Goal: Transaction & Acquisition: Download file/media

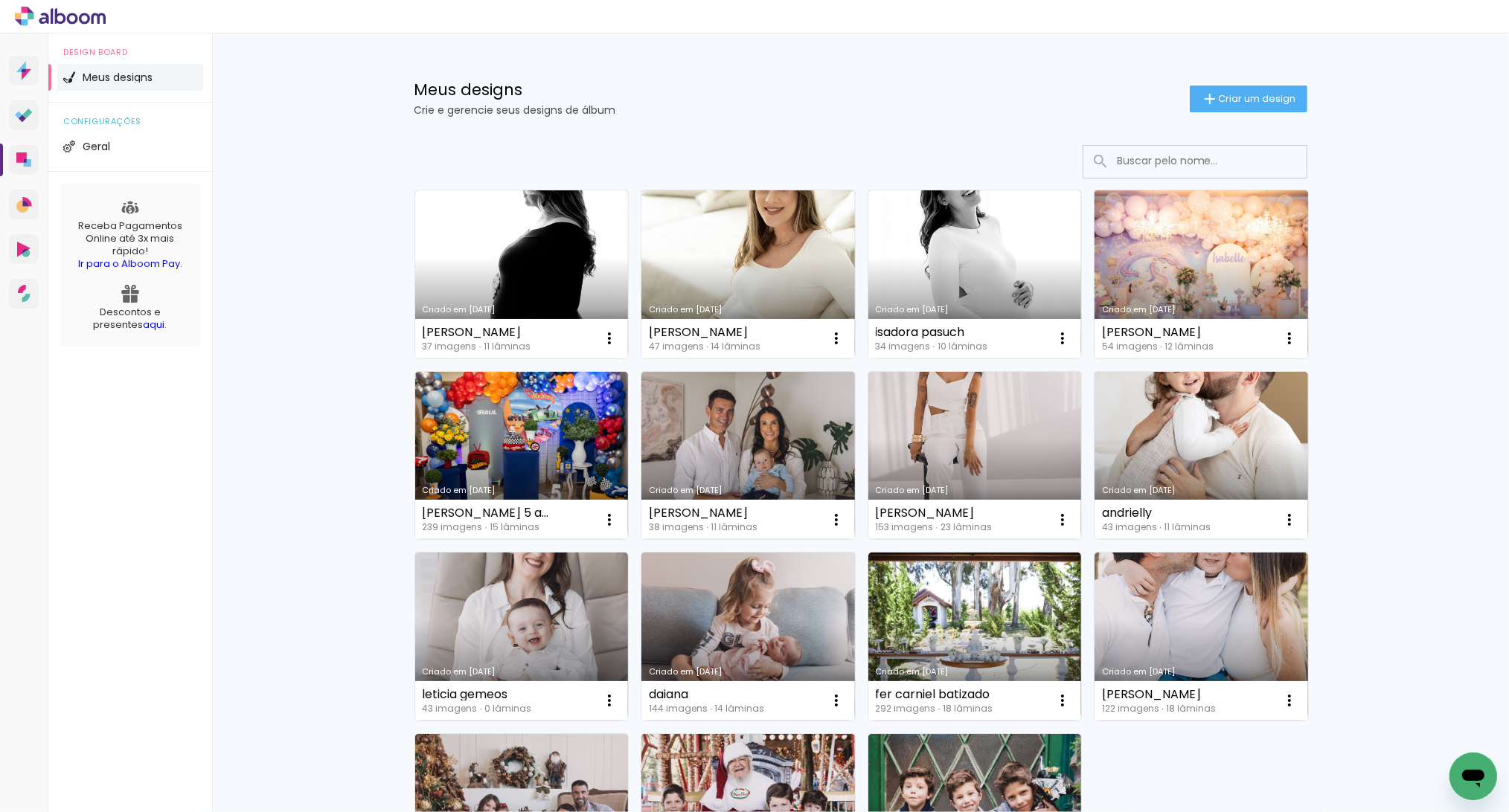
click at [1187, 264] on link "Criado em [DATE]" at bounding box center [1201, 274] width 213 height 168
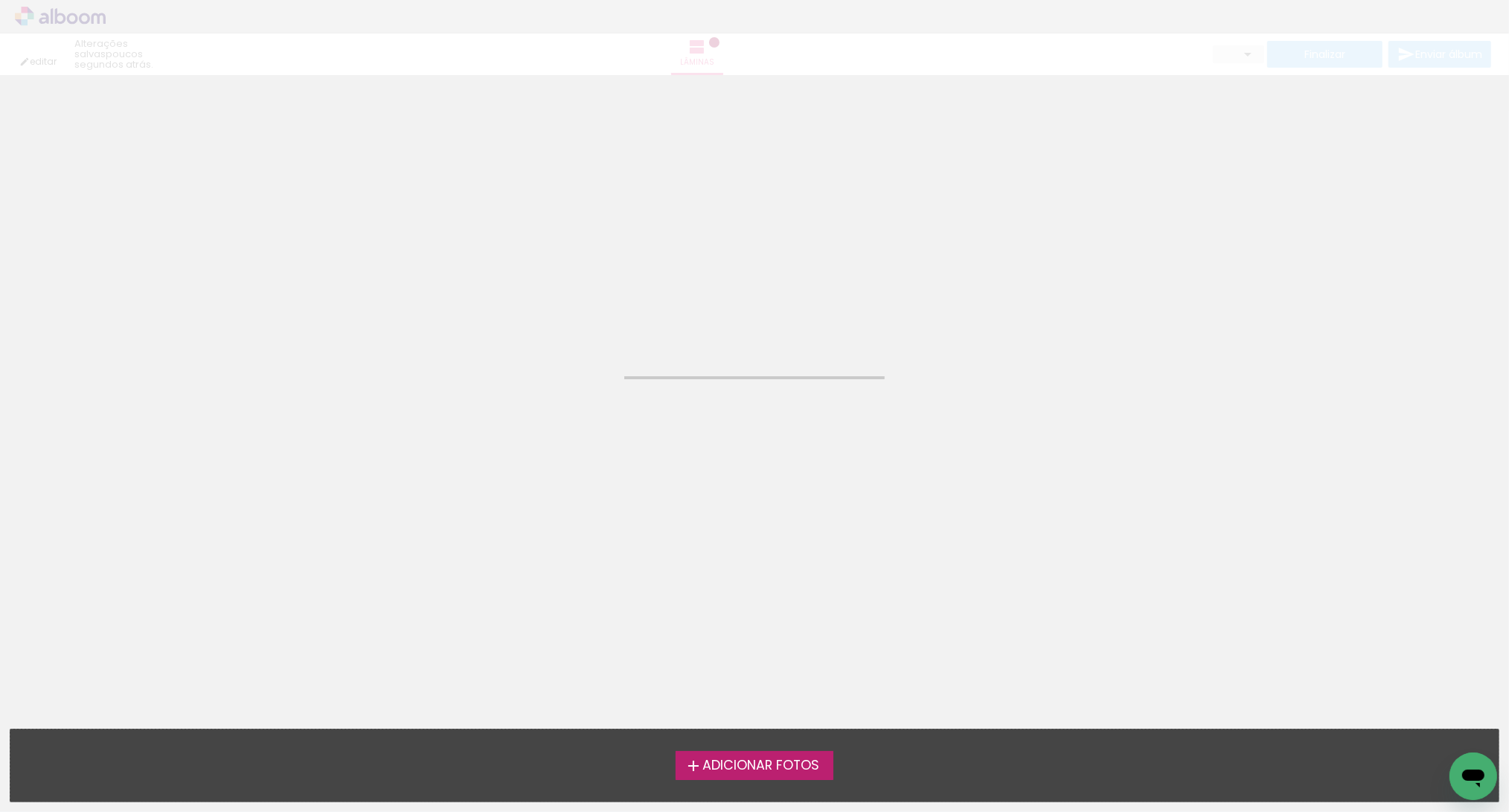
type input "JPG"
type input "Alta, 300 DPI"
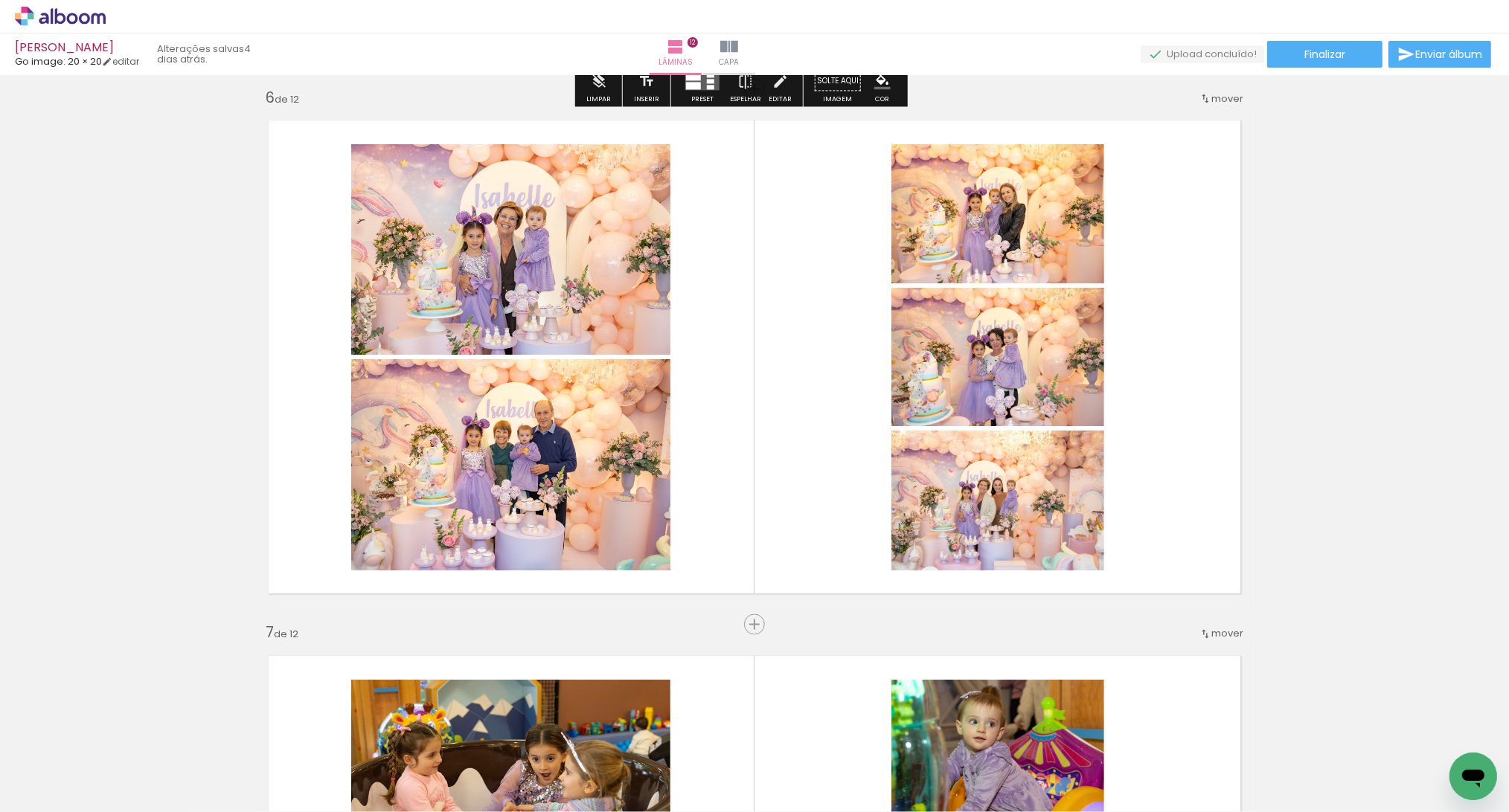
scroll to position [2886, 0]
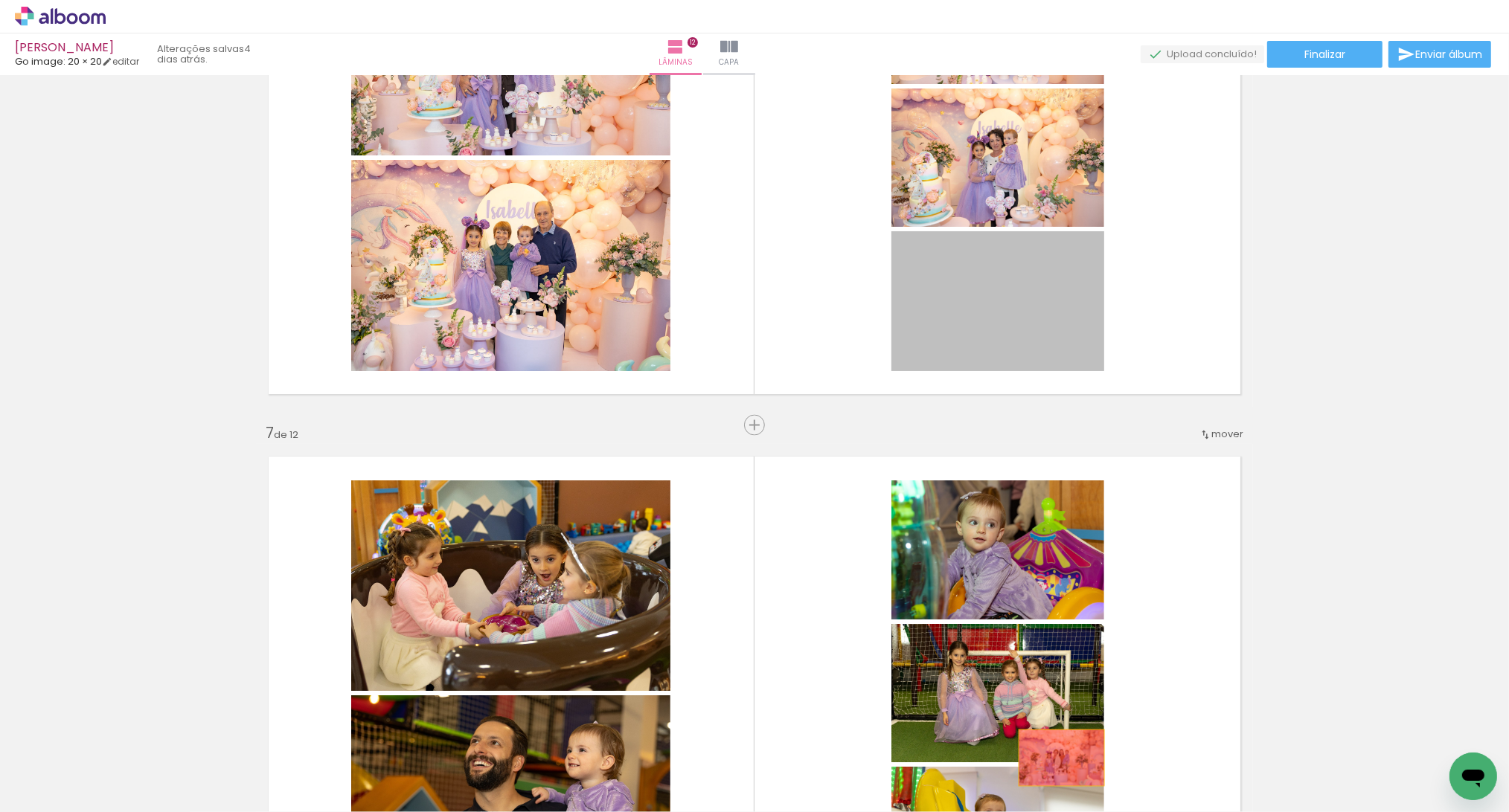
drag, startPoint x: 999, startPoint y: 340, endPoint x: 1054, endPoint y: 762, distance: 425.6
click at [1054, 762] on quentale-workspace at bounding box center [754, 406] width 1509 height 812
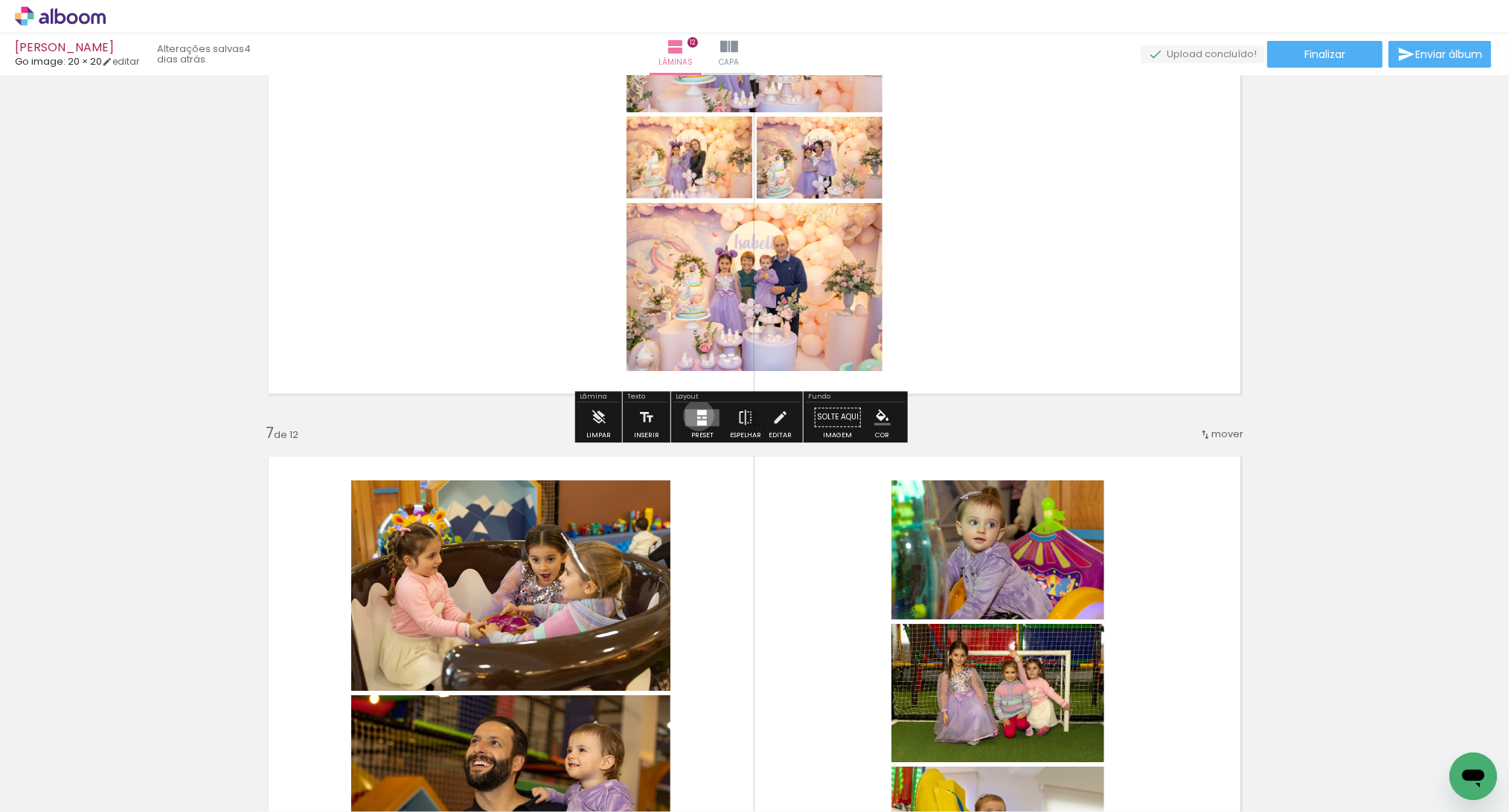
click at [700, 417] on div at bounding box center [699, 417] width 4 height 2
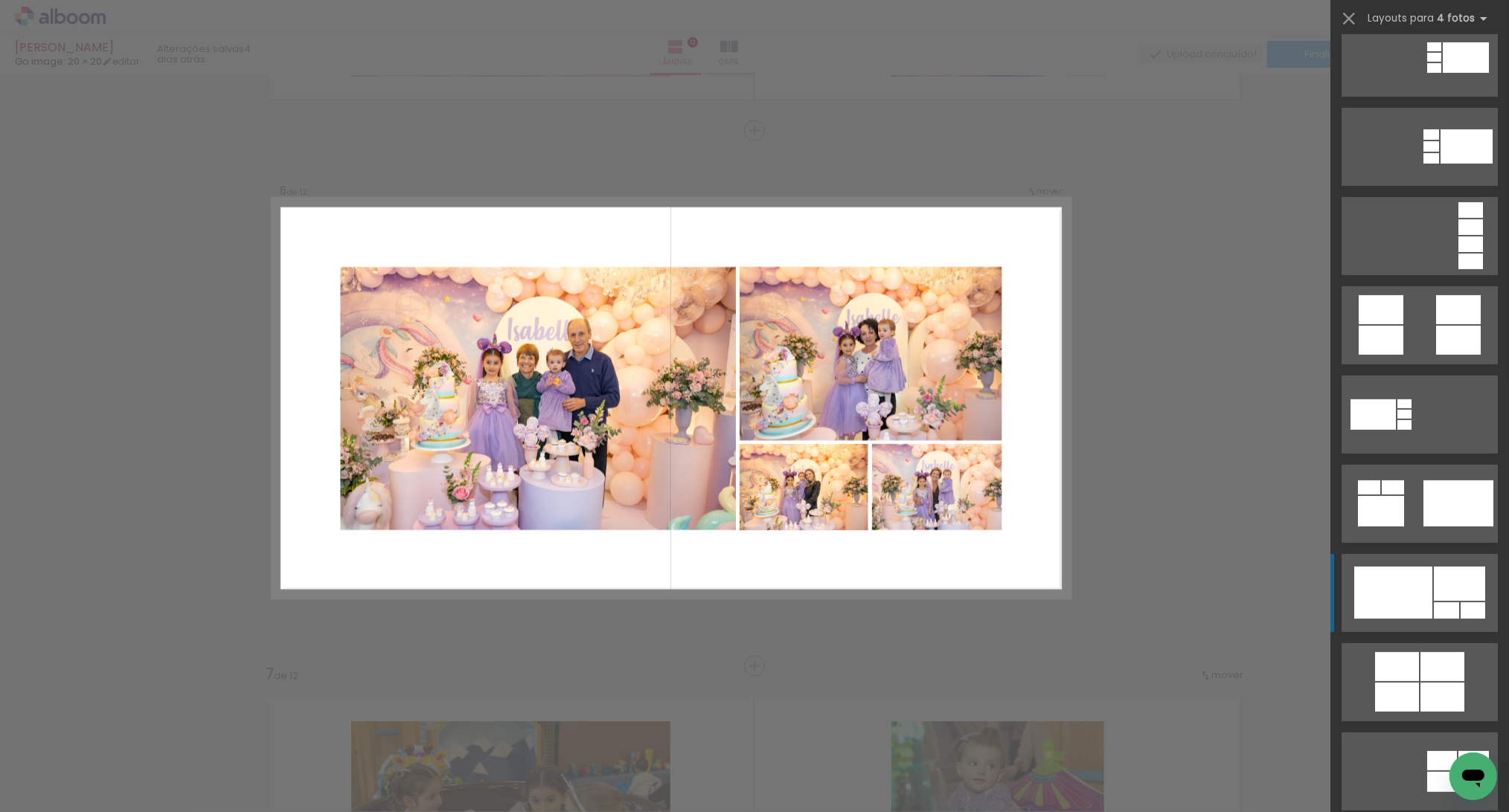
scroll to position [528, 0]
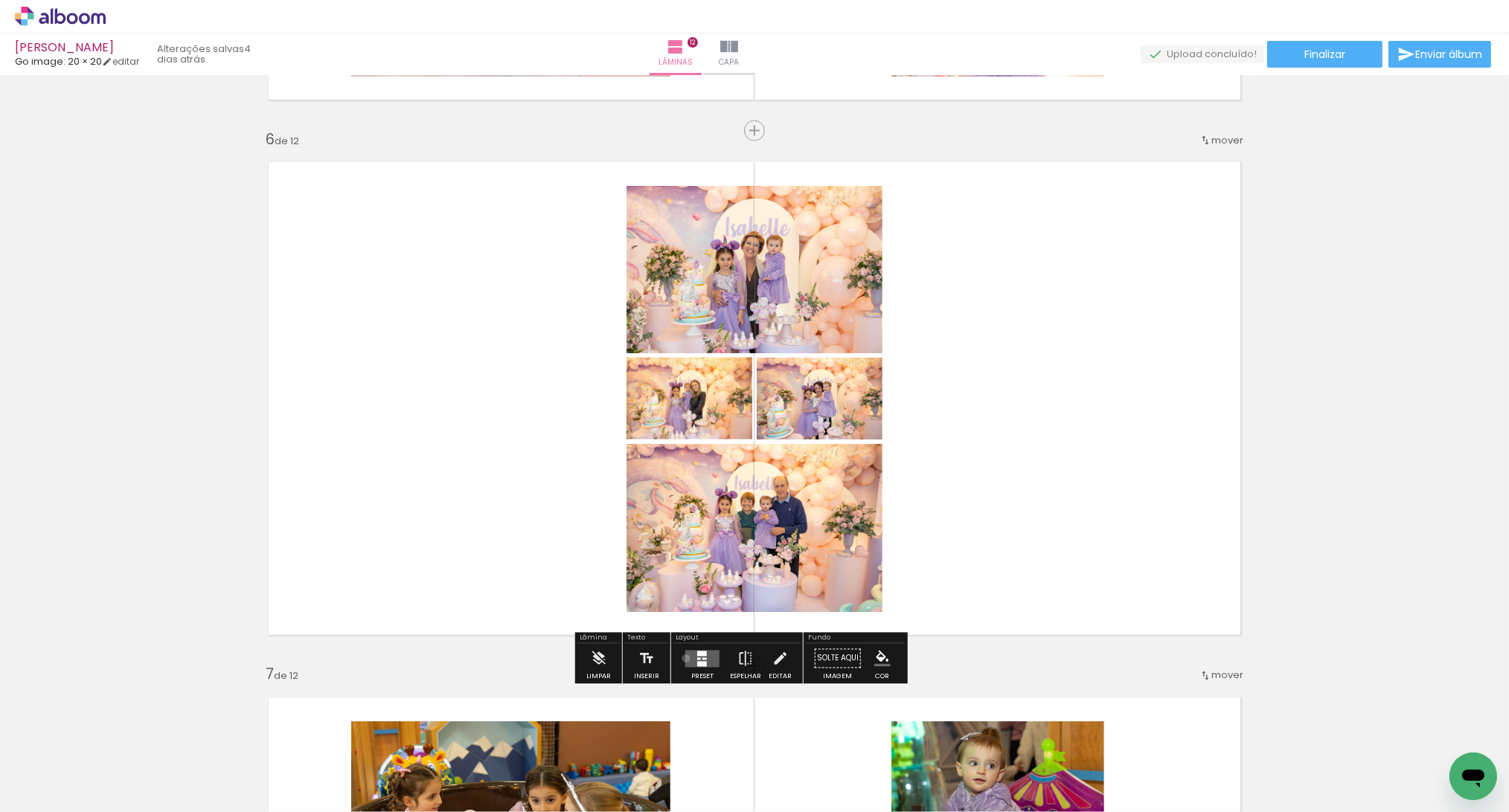
click at [690, 660] on quentale-layouter at bounding box center [702, 658] width 34 height 17
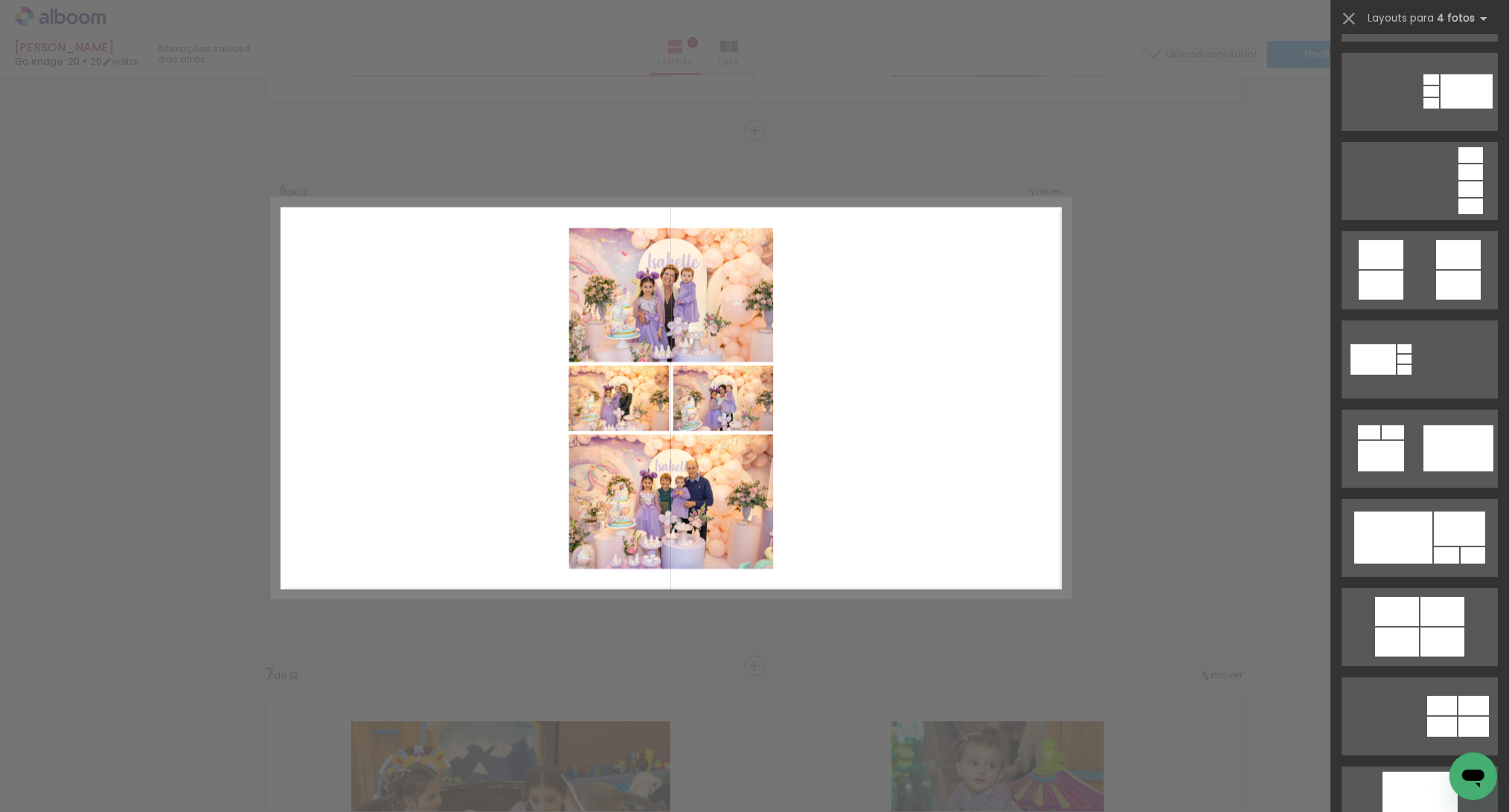
scroll to position [0, 0]
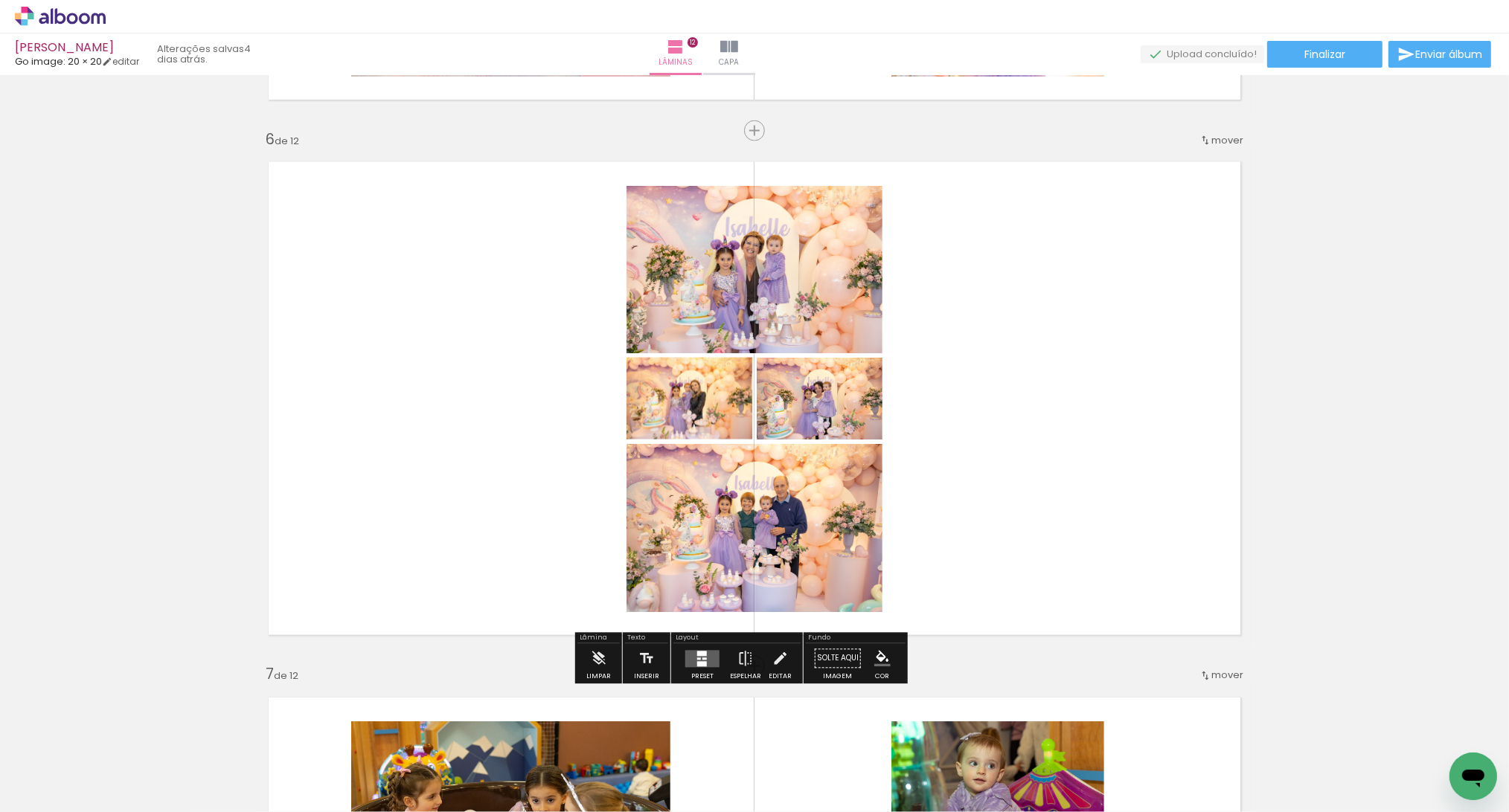
scroll to position [2645, 0]
click at [716, 655] on quentale-layouter at bounding box center [702, 659] width 34 height 17
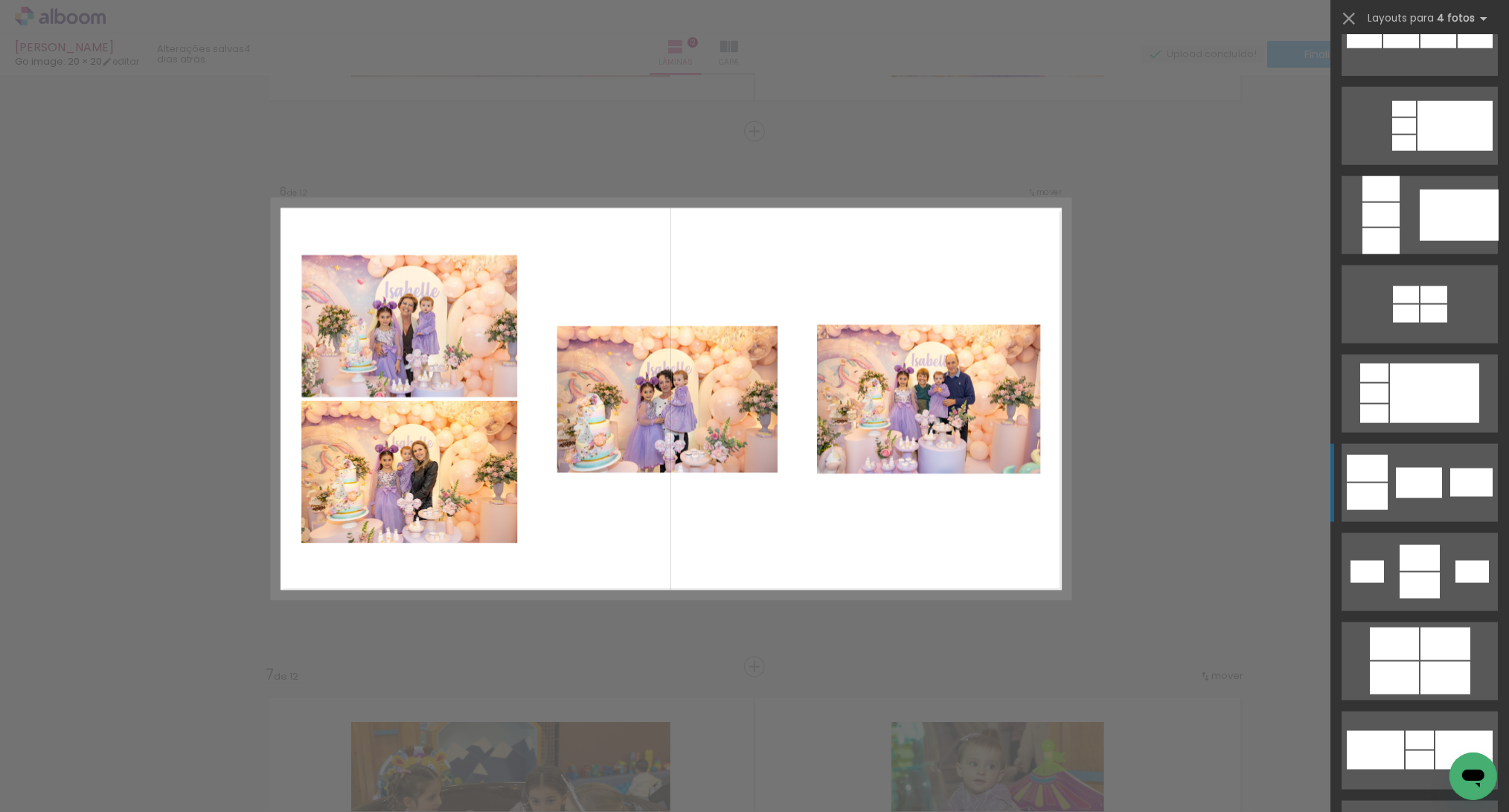
scroll to position [2292, 0]
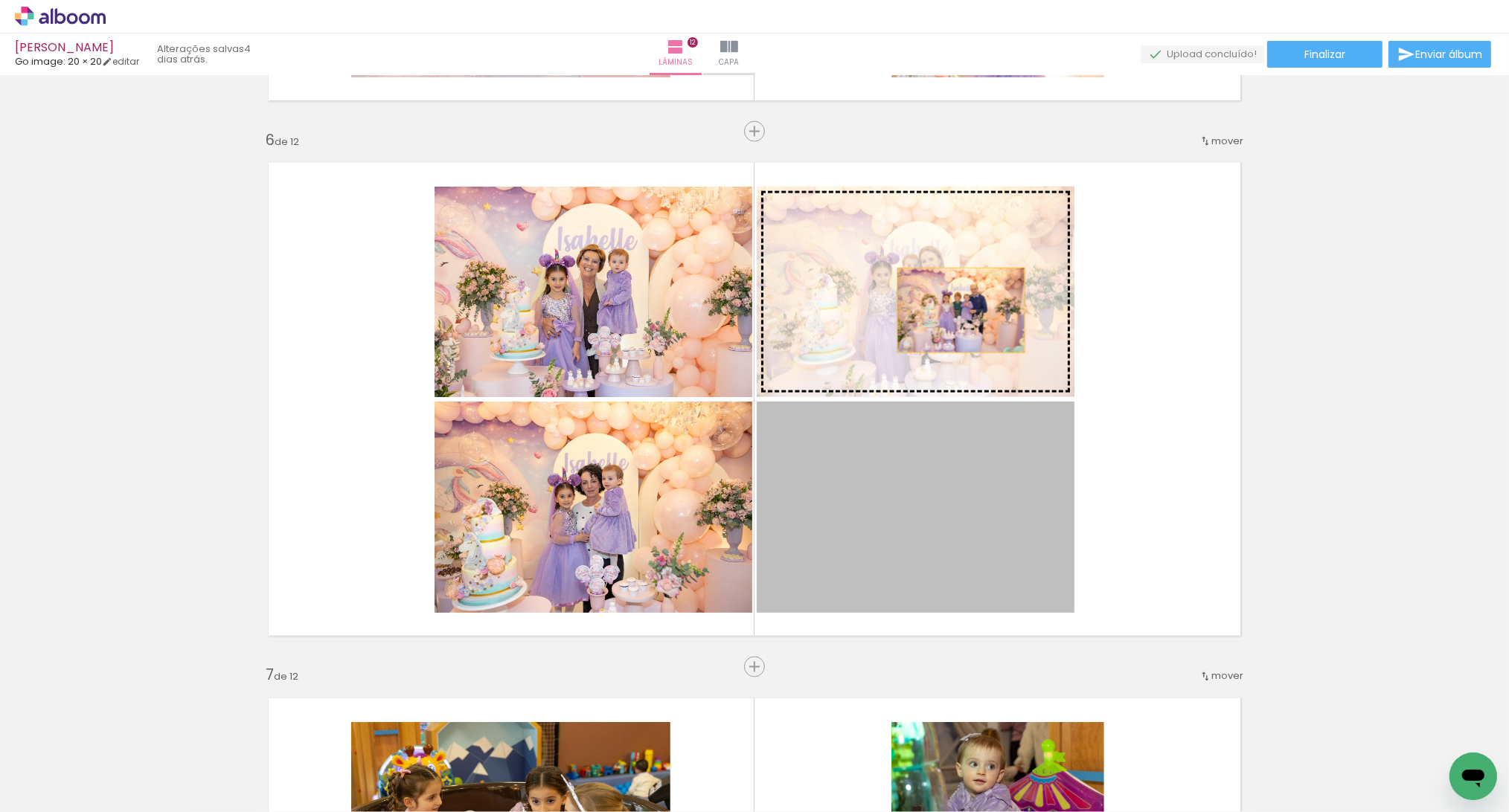
drag, startPoint x: 947, startPoint y: 491, endPoint x: 954, endPoint y: 310, distance: 181.1
click at [0, 0] on slot at bounding box center [0, 0] width 0 height 0
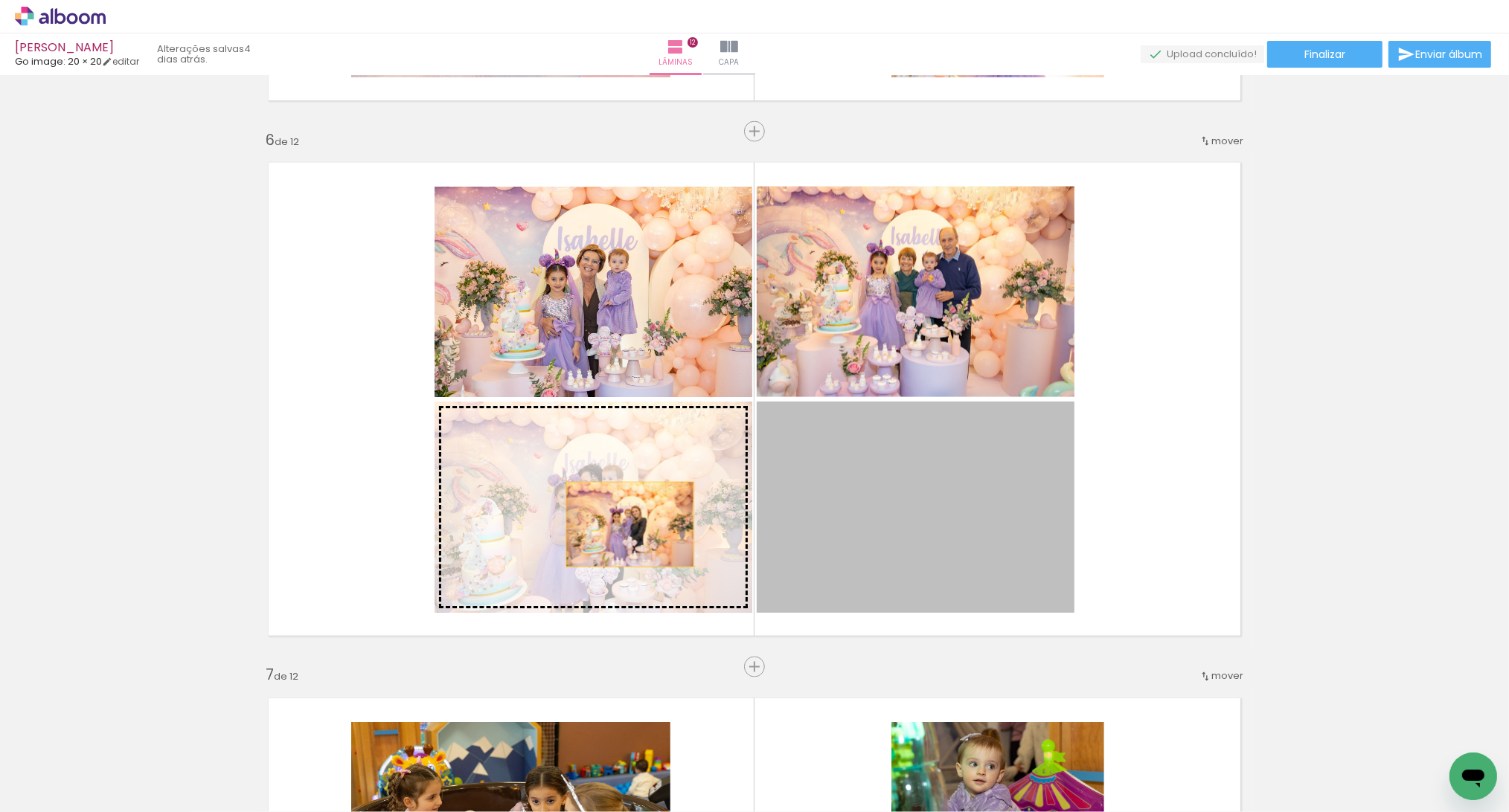
drag, startPoint x: 872, startPoint y: 526, endPoint x: 623, endPoint y: 524, distance: 249.0
click at [0, 0] on slot at bounding box center [0, 0] width 0 height 0
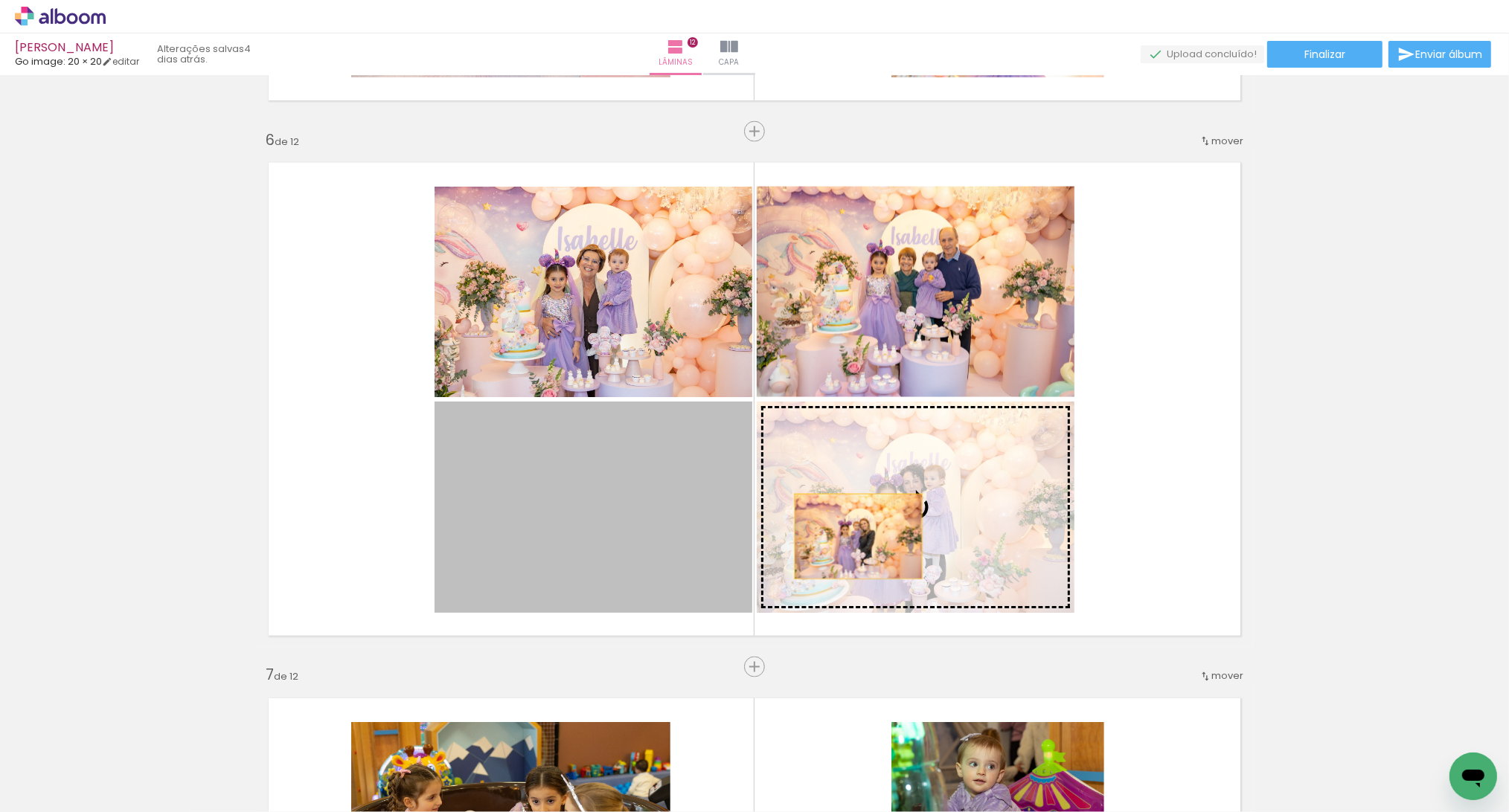
drag, startPoint x: 680, startPoint y: 529, endPoint x: 852, endPoint y: 536, distance: 172.1
click at [0, 0] on slot at bounding box center [0, 0] width 0 height 0
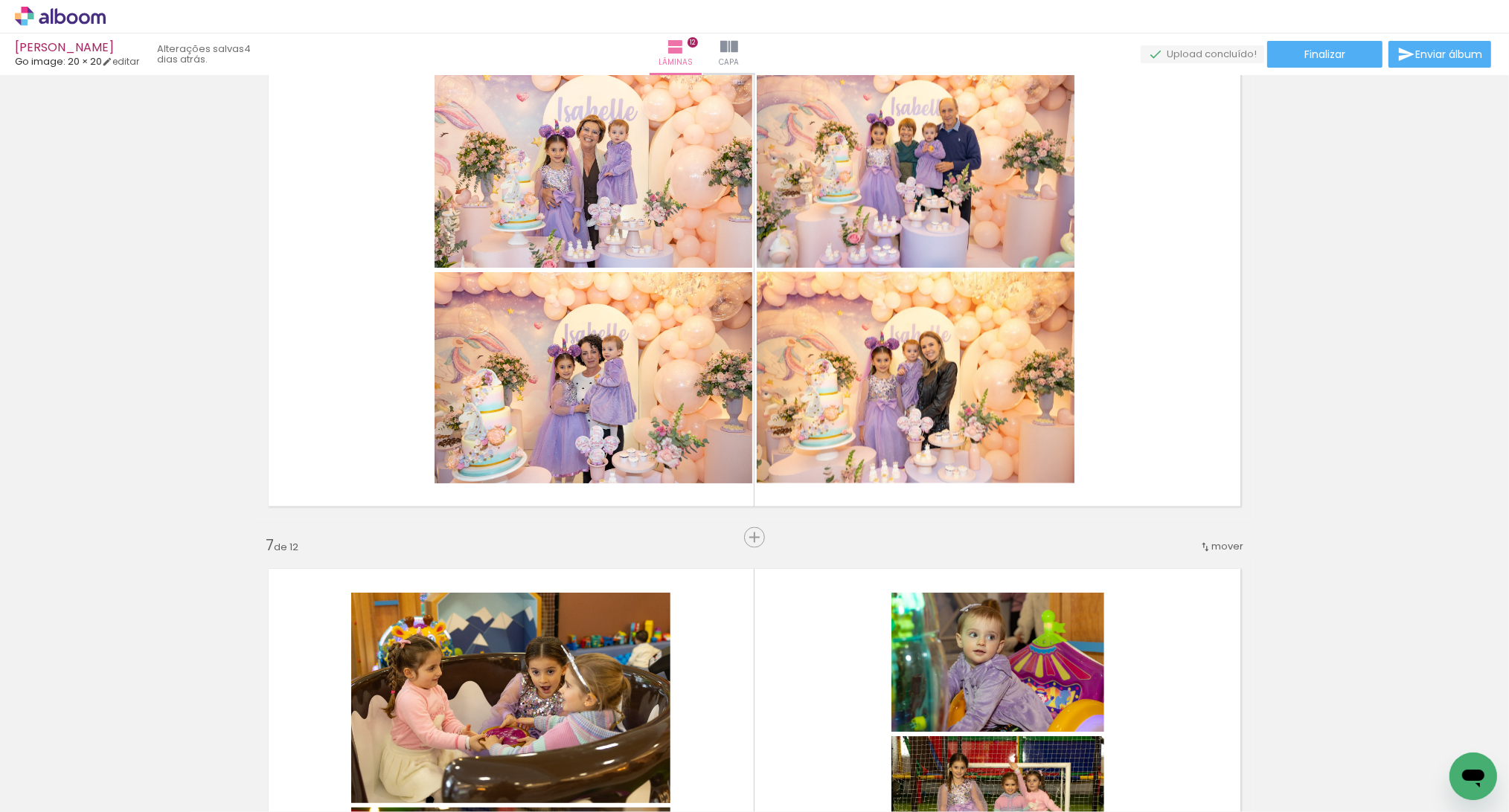
scroll to position [2634, 0]
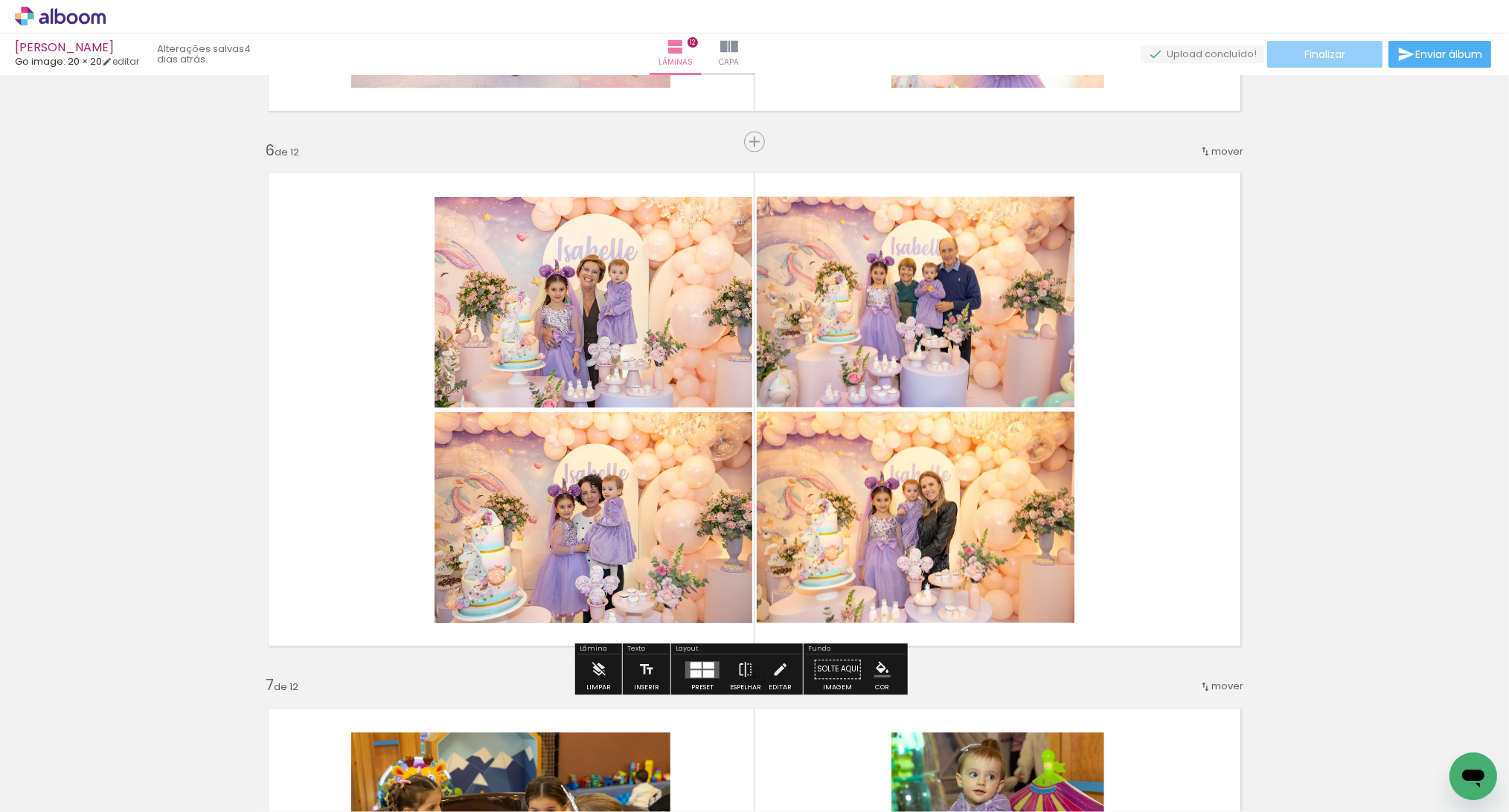
click at [1323, 56] on span "Finalizar" at bounding box center [1325, 54] width 41 height 11
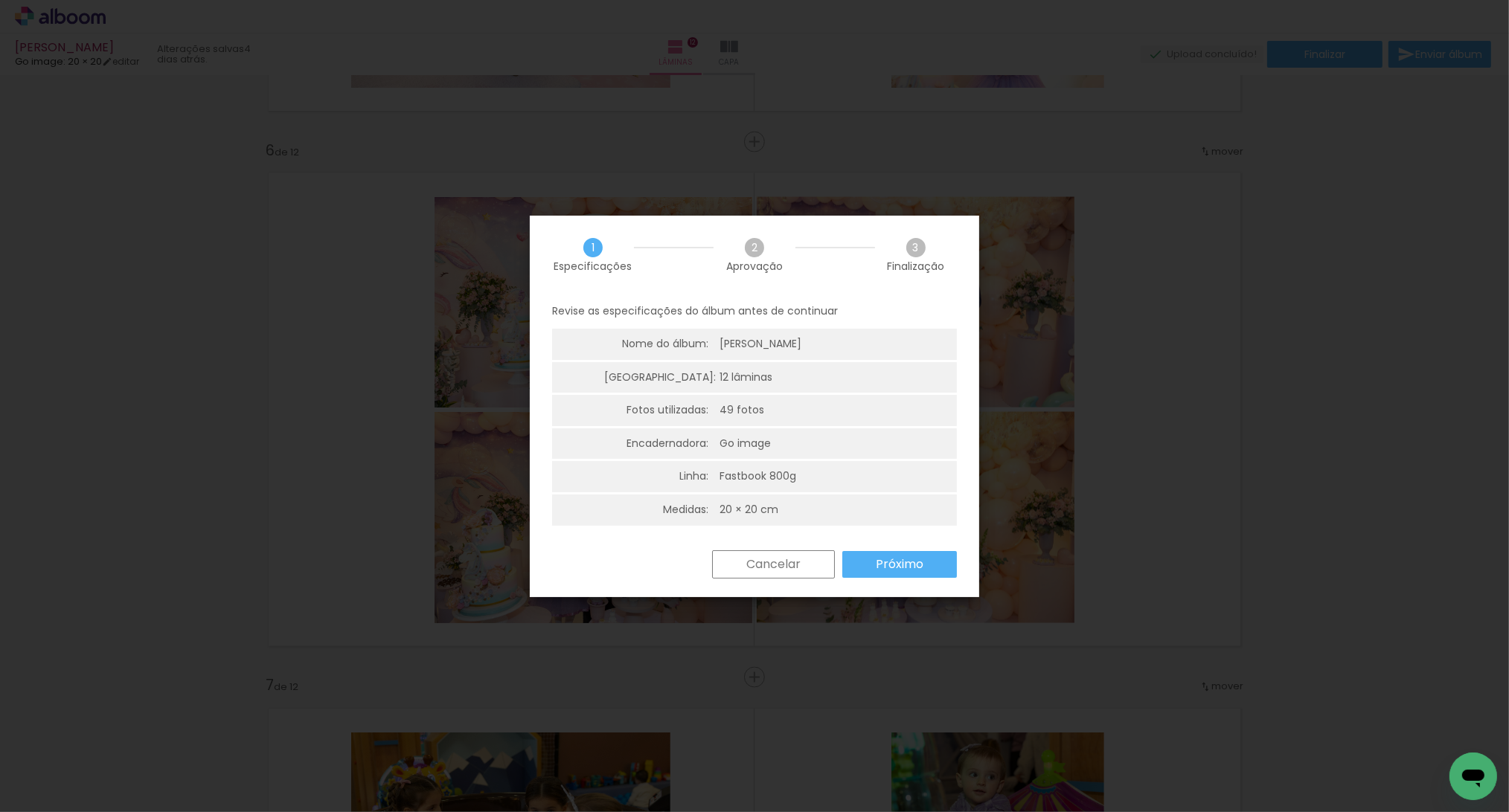
click at [928, 556] on paper-button "Próximo" at bounding box center [899, 564] width 114 height 27
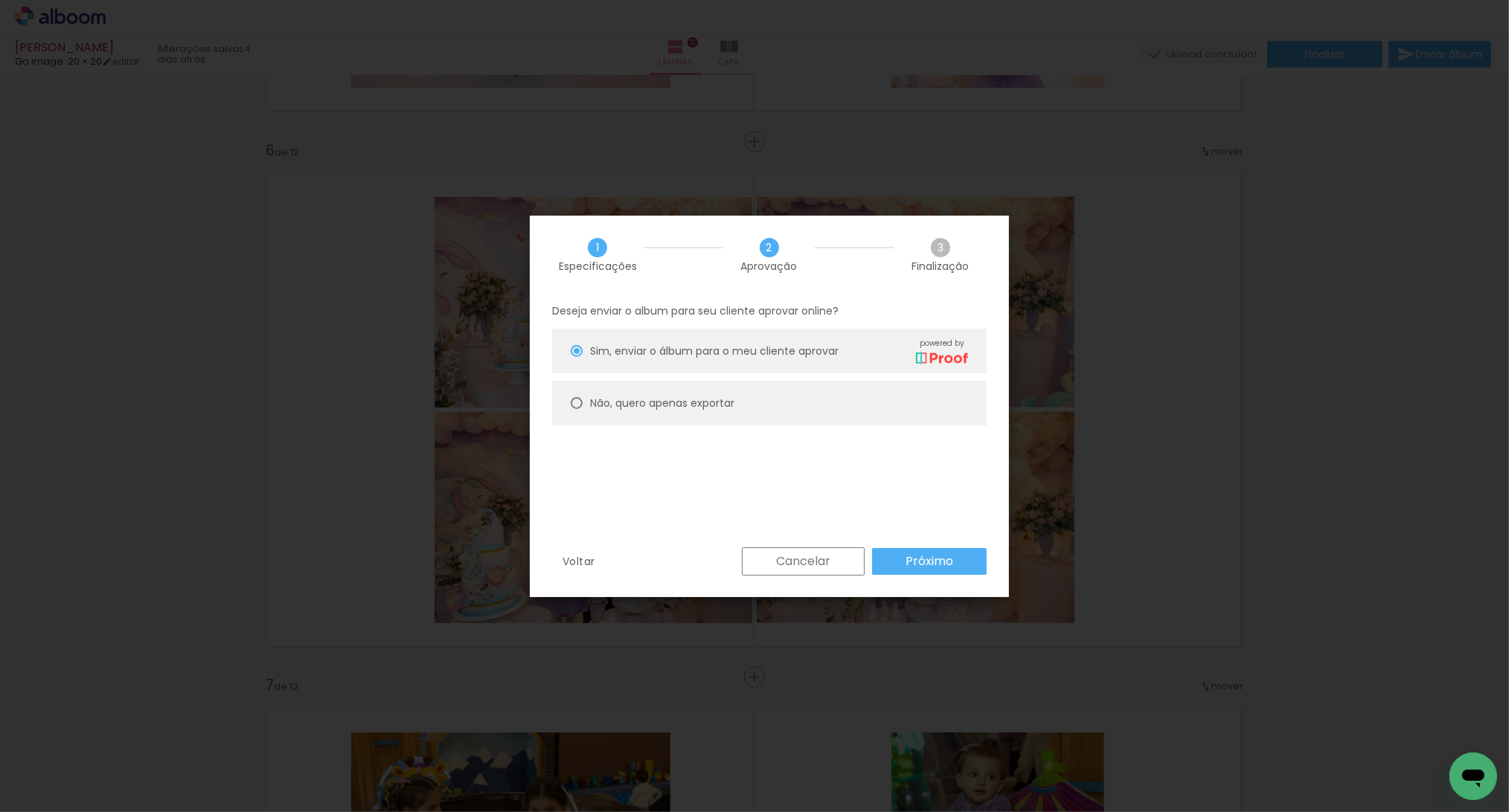
drag, startPoint x: 637, startPoint y: 398, endPoint x: 670, endPoint y: 408, distance: 34.5
click at [0, 0] on slot "Não, quero apenas exportar" at bounding box center [0, 0] width 0 height 0
type paper-radio-button "on"
click at [899, 551] on paper-button "Próximo" at bounding box center [929, 561] width 114 height 27
type input "Alta, 300 DPI"
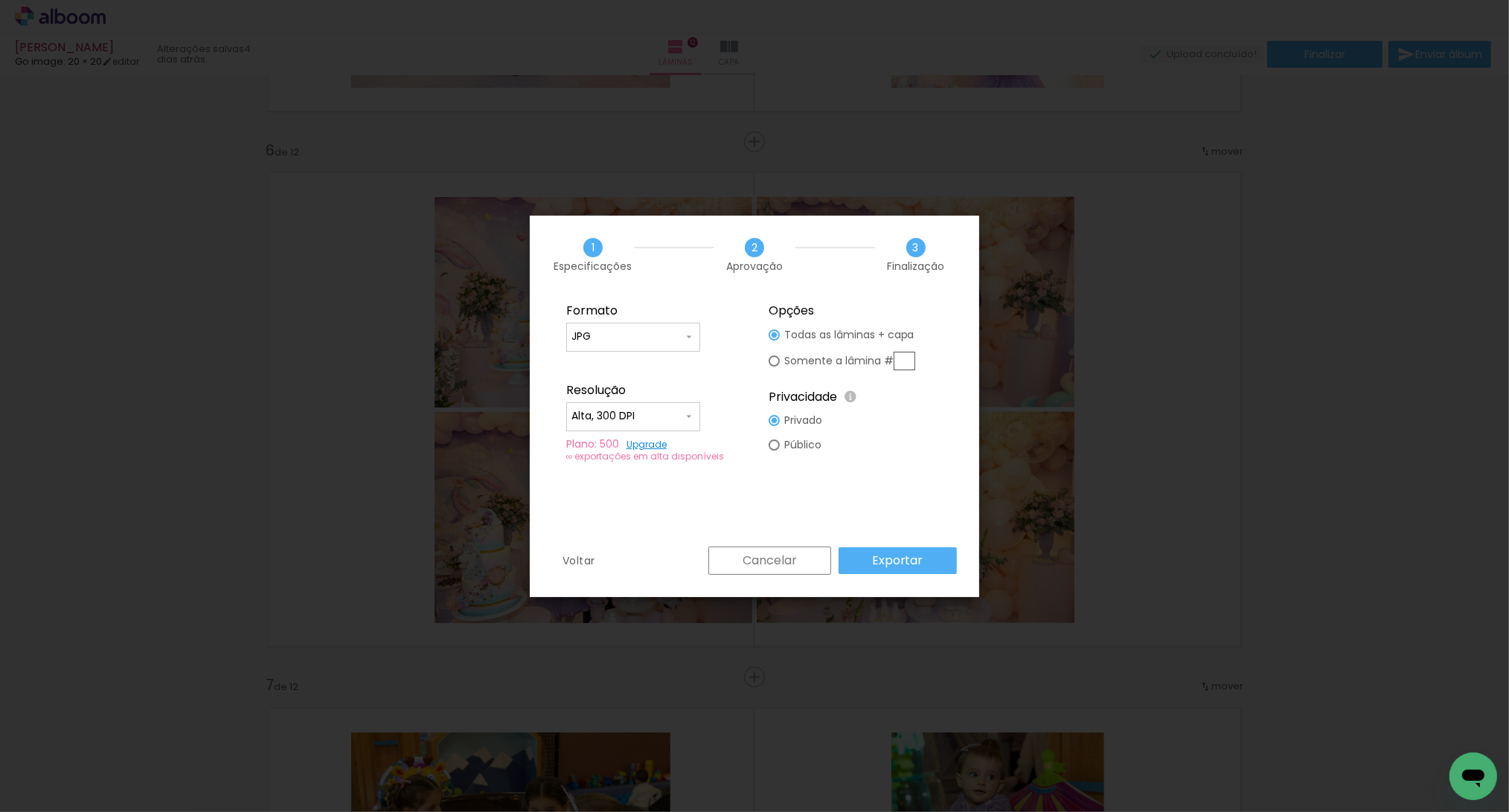
click at [777, 340] on div at bounding box center [774, 334] width 11 height 11
type paper-radio-button "on"
click at [906, 359] on input "text" at bounding box center [904, 361] width 21 height 18
type input "6"
click at [0, 0] on slot "Exportar" at bounding box center [0, 0] width 0 height 0
